Goal: Navigation & Orientation: Find specific page/section

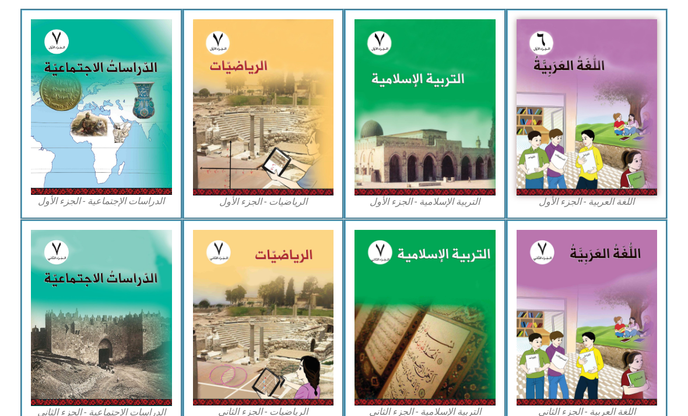
scroll to position [342, 0]
click at [100, 139] on img at bounding box center [101, 107] width 141 height 176
click at [95, 127] on img at bounding box center [101, 107] width 141 height 176
click at [101, 150] on img at bounding box center [101, 107] width 141 height 176
click at [99, 113] on img at bounding box center [101, 107] width 141 height 176
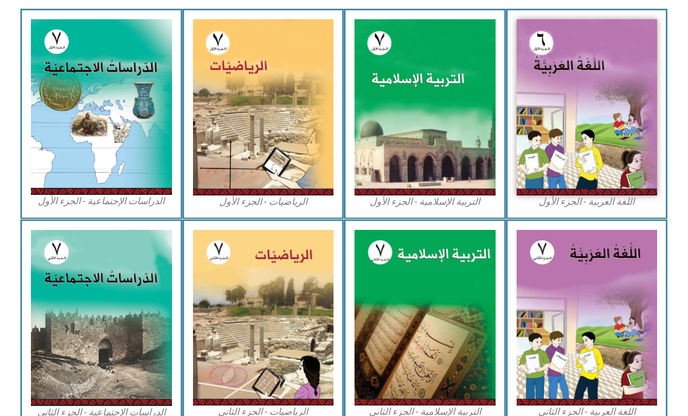
click at [121, 117] on img at bounding box center [101, 107] width 141 height 176
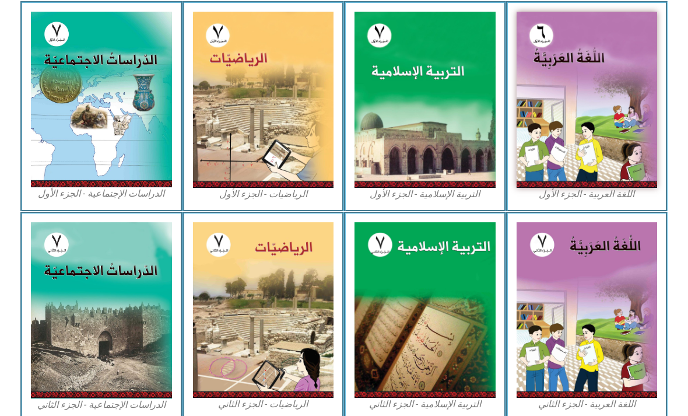
scroll to position [344, 0]
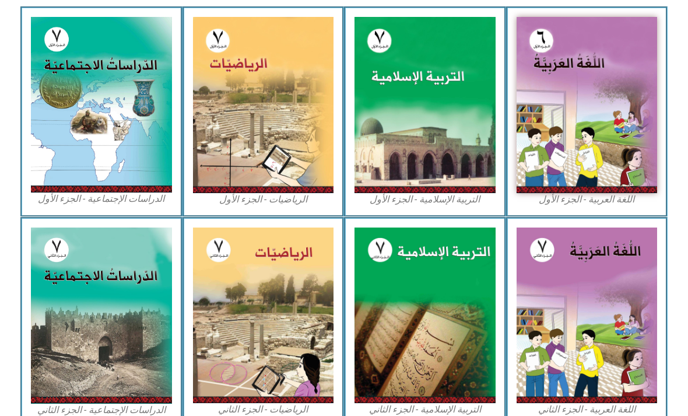
click at [122, 128] on img at bounding box center [101, 105] width 141 height 176
click at [70, 126] on img at bounding box center [101, 105] width 141 height 176
click at [86, 130] on img at bounding box center [101, 105] width 141 height 176
click at [148, 151] on img at bounding box center [101, 105] width 141 height 176
click at [100, 131] on img at bounding box center [101, 105] width 141 height 176
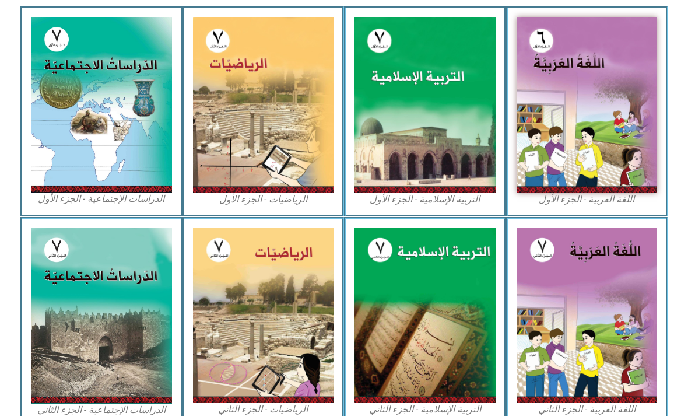
click at [83, 124] on img at bounding box center [101, 105] width 141 height 176
click at [78, 101] on img at bounding box center [101, 105] width 141 height 176
click at [92, 104] on img at bounding box center [101, 105] width 141 height 176
click at [106, 109] on img at bounding box center [101, 105] width 141 height 176
click at [111, 114] on img at bounding box center [101, 105] width 141 height 176
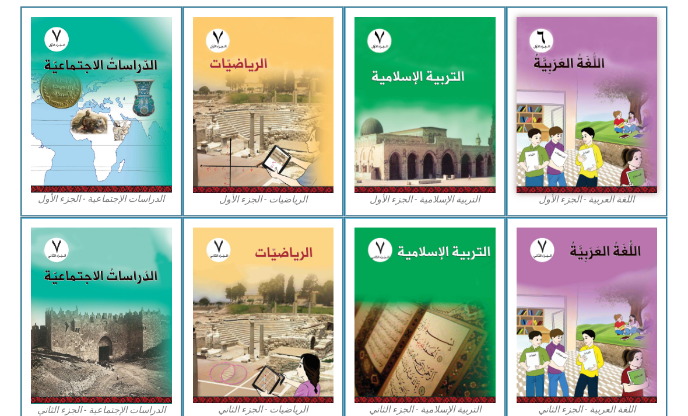
click at [112, 111] on img at bounding box center [101, 105] width 141 height 176
click at [108, 128] on img at bounding box center [101, 105] width 141 height 176
click at [98, 157] on img at bounding box center [101, 105] width 141 height 176
click at [98, 161] on img at bounding box center [101, 105] width 141 height 176
click at [274, 129] on img at bounding box center [263, 105] width 141 height 176
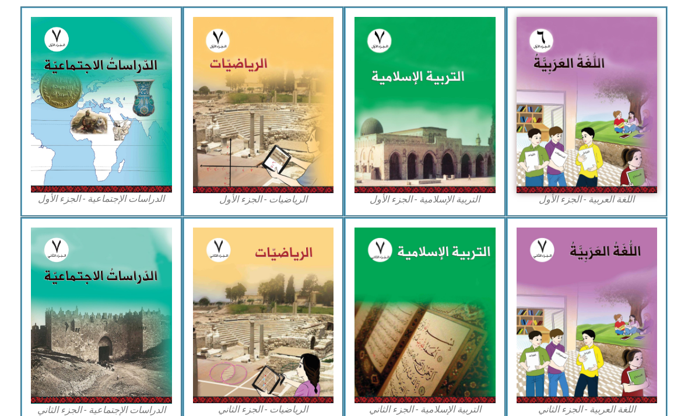
click at [102, 163] on img at bounding box center [101, 105] width 141 height 176
click at [106, 153] on img at bounding box center [101, 105] width 141 height 176
click at [99, 155] on img at bounding box center [101, 105] width 141 height 176
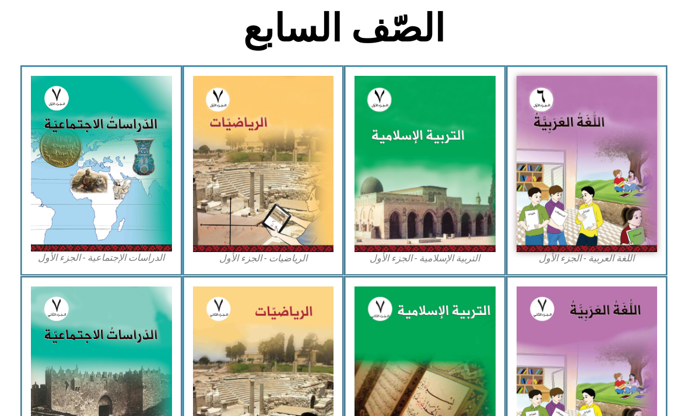
click at [115, 219] on img at bounding box center [101, 164] width 141 height 176
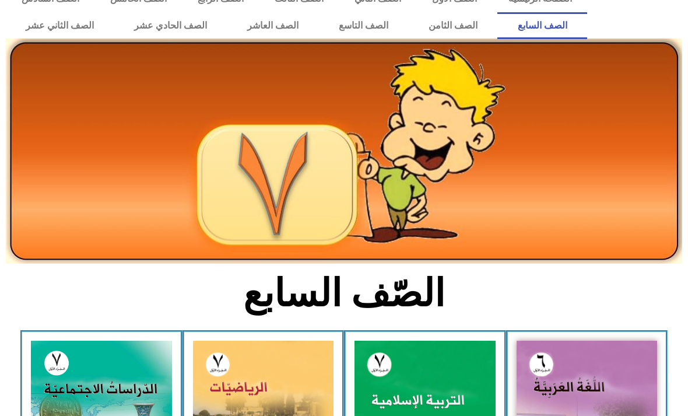
scroll to position [0, 0]
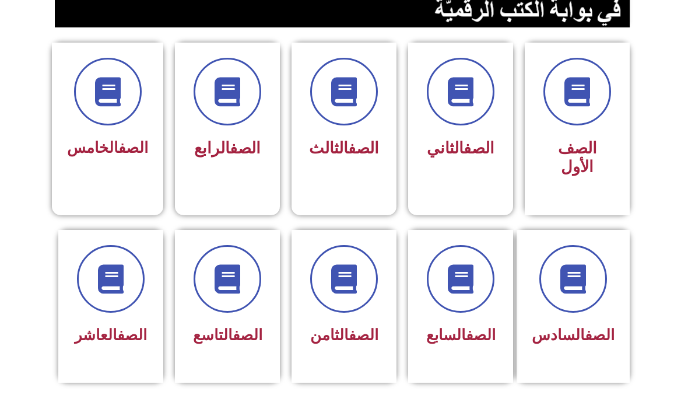
scroll to position [285, 0]
click at [475, 333] on link "الصف" at bounding box center [481, 334] width 30 height 17
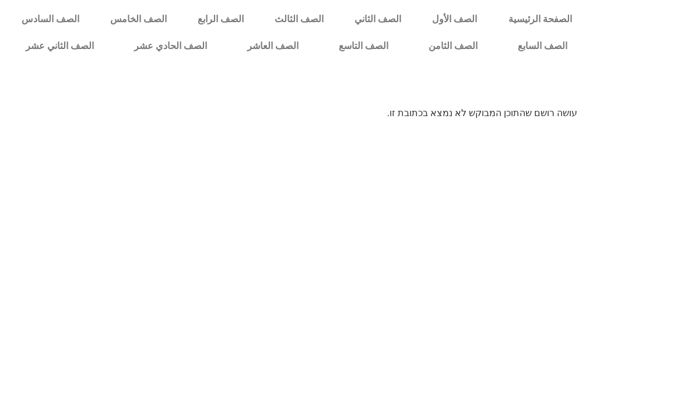
click at [539, 49] on link "الصف السابع" at bounding box center [542, 46] width 90 height 27
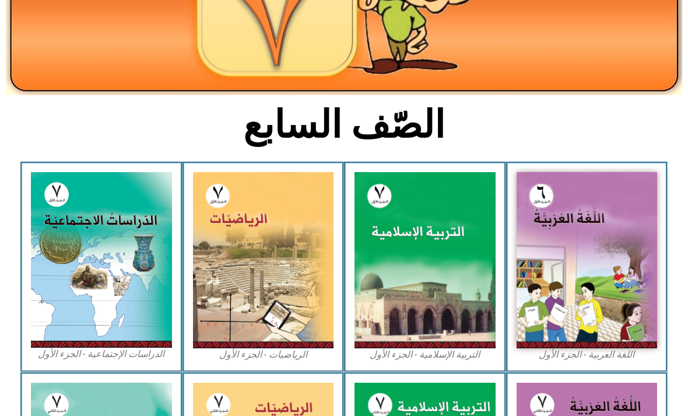
scroll to position [191, 0]
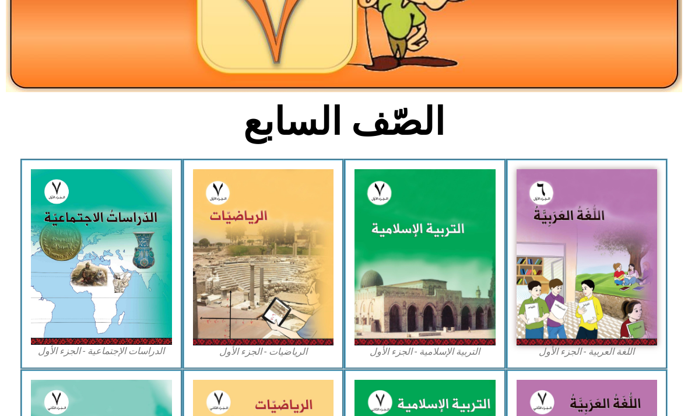
click at [104, 355] on figcaption "الدراسات الإجتماعية - الجزء الأول​" at bounding box center [101, 351] width 141 height 13
click at [103, 350] on figcaption "الدراسات الإجتماعية - الجزء الأول​" at bounding box center [101, 351] width 141 height 13
click at [120, 330] on img at bounding box center [101, 257] width 141 height 176
click at [119, 344] on img at bounding box center [101, 257] width 141 height 176
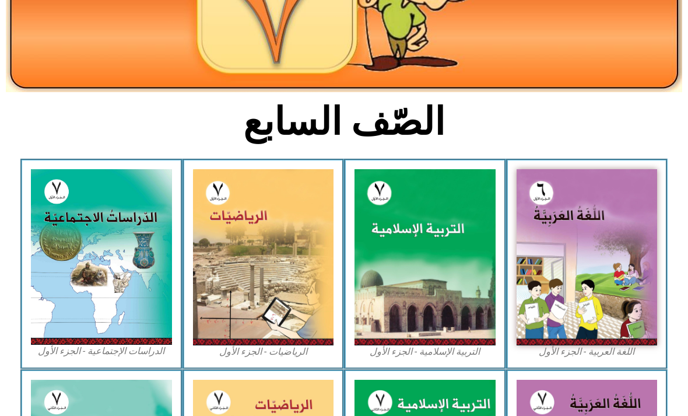
click at [125, 310] on img at bounding box center [101, 257] width 141 height 176
click at [122, 305] on img at bounding box center [101, 257] width 141 height 176
click at [113, 308] on img at bounding box center [101, 257] width 141 height 176
click at [126, 306] on img at bounding box center [101, 257] width 141 height 176
click at [134, 290] on img at bounding box center [101, 257] width 141 height 176
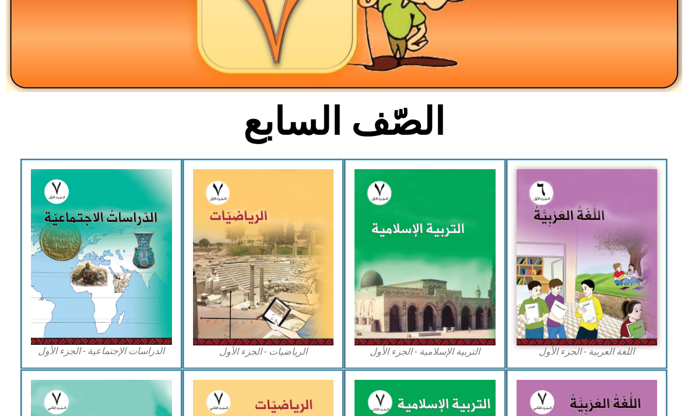
click at [137, 268] on img at bounding box center [101, 257] width 141 height 176
click at [135, 267] on img at bounding box center [101, 257] width 141 height 176
click at [128, 271] on img at bounding box center [101, 257] width 141 height 176
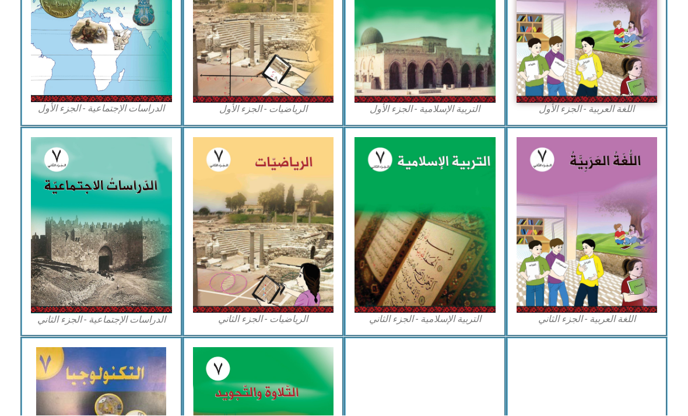
scroll to position [434, 0]
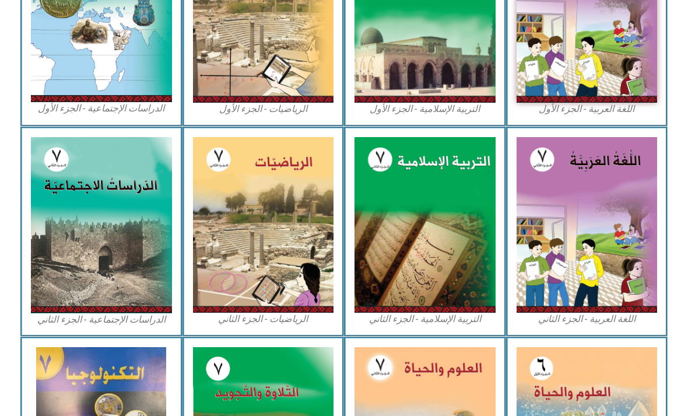
click at [139, 79] on img at bounding box center [101, 15] width 141 height 176
click at [133, 78] on img at bounding box center [101, 15] width 141 height 176
click at [132, 69] on img at bounding box center [101, 15] width 141 height 176
click at [136, 66] on img at bounding box center [101, 15] width 141 height 176
click at [141, 68] on img at bounding box center [101, 15] width 141 height 176
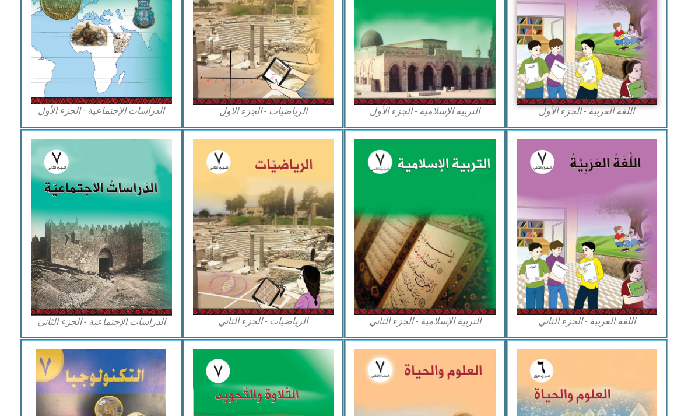
scroll to position [430, 0]
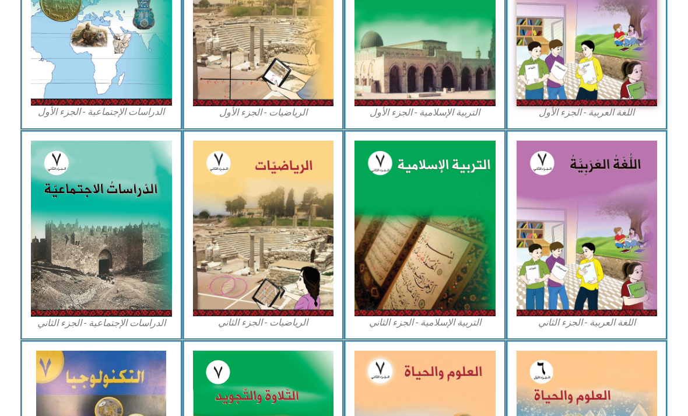
click at [62, 68] on img at bounding box center [101, 19] width 141 height 176
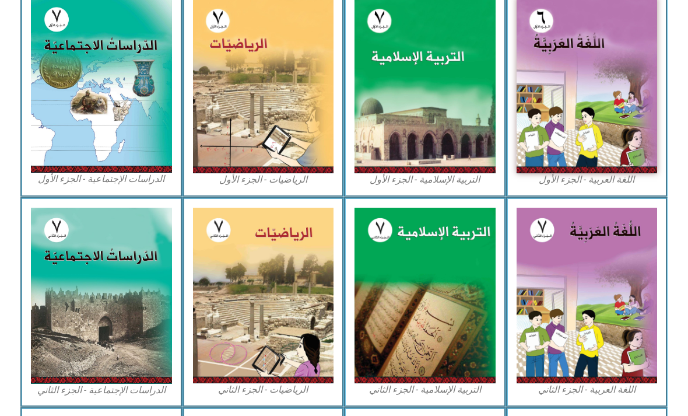
scroll to position [351, 0]
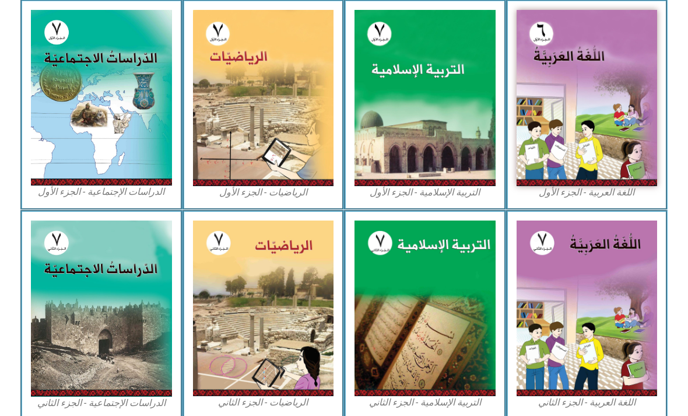
click at [96, 155] on img at bounding box center [101, 98] width 141 height 176
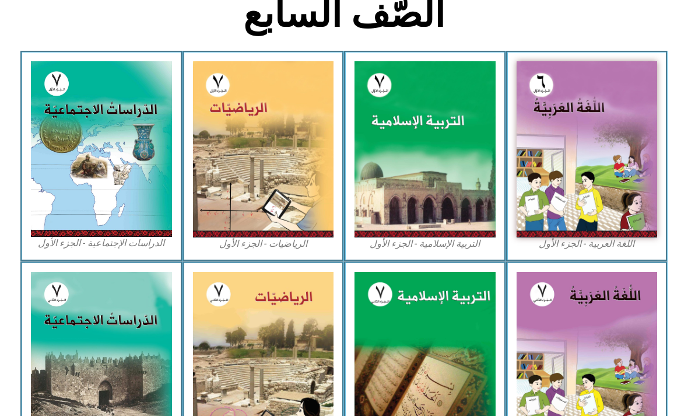
scroll to position [300, 0]
click at [110, 146] on img at bounding box center [101, 149] width 141 height 176
click at [108, 178] on img at bounding box center [101, 149] width 141 height 176
click at [129, 188] on img at bounding box center [101, 149] width 141 height 176
click at [115, 251] on div "الدراسات الإجتماعية - الجزء الأول​" at bounding box center [101, 156] width 162 height 210
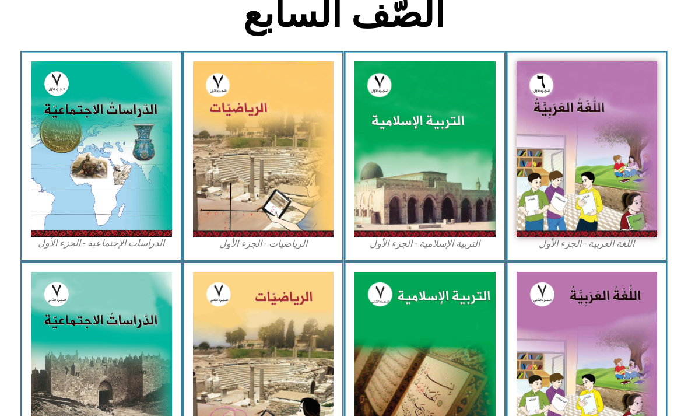
click at [106, 245] on figcaption "الدراسات الإجتماعية - الجزء الأول​" at bounding box center [101, 243] width 141 height 13
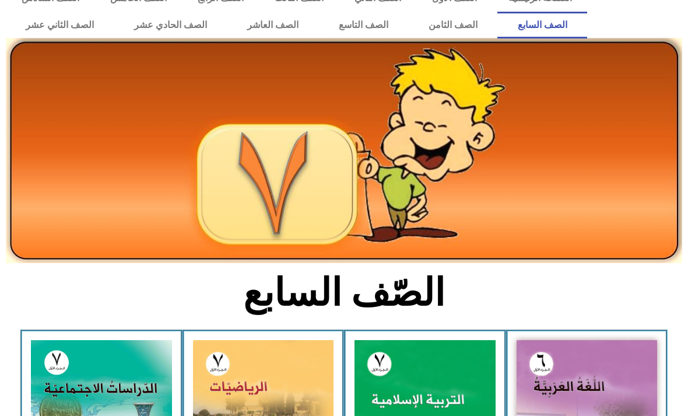
scroll to position [0, 0]
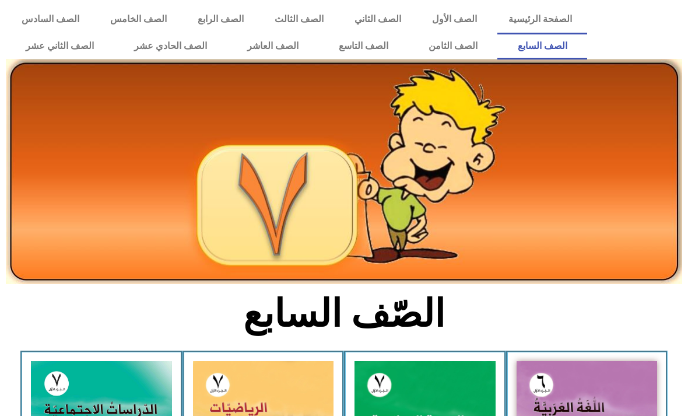
click at [625, 142] on img at bounding box center [344, 171] width 676 height 225
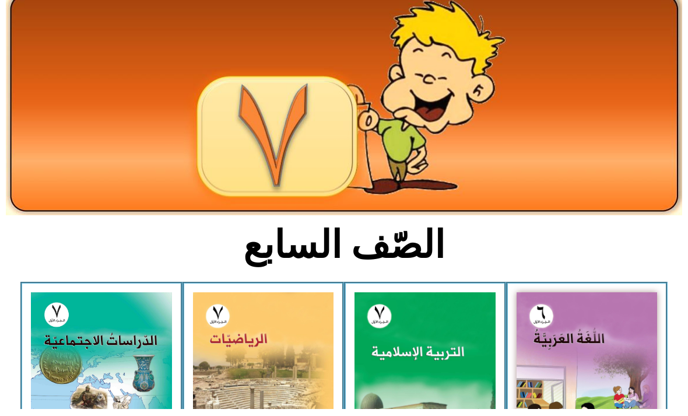
scroll to position [67, 0]
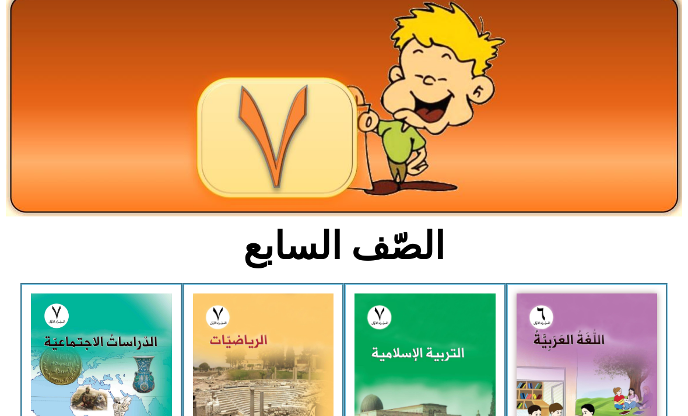
click at [268, 125] on img at bounding box center [344, 104] width 676 height 225
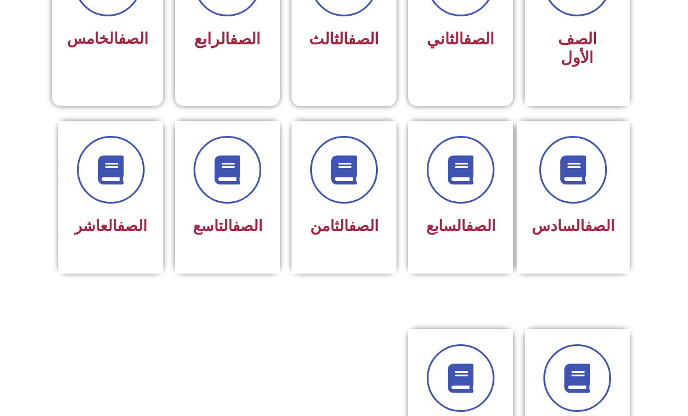
scroll to position [394, 0]
click at [465, 179] on icon at bounding box center [460, 169] width 29 height 29
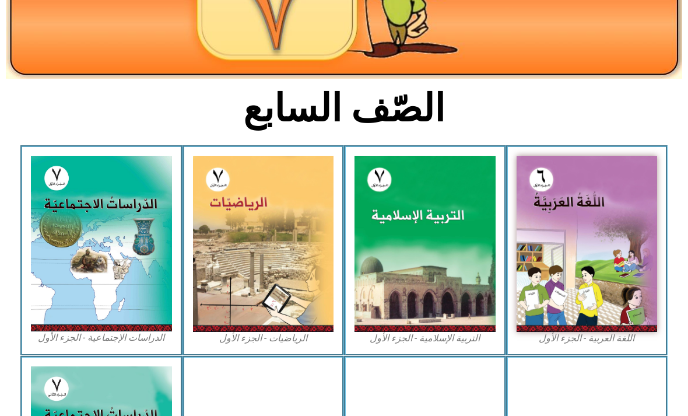
scroll to position [205, 0]
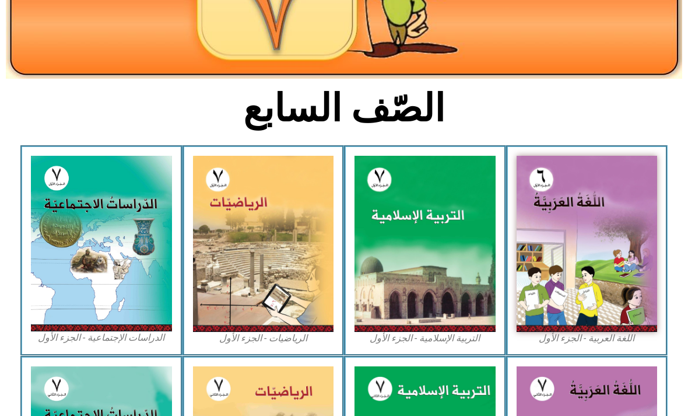
click at [110, 254] on img at bounding box center [101, 244] width 141 height 176
click at [121, 265] on img at bounding box center [101, 244] width 141 height 176
click at [58, 289] on img at bounding box center [101, 244] width 141 height 176
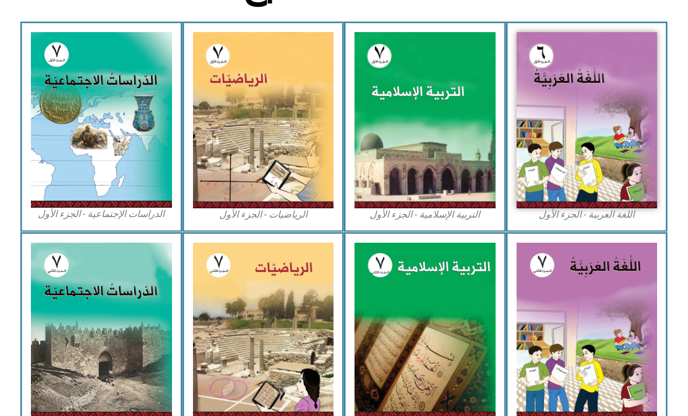
scroll to position [329, 0]
